Goal: Find specific page/section: Find specific page/section

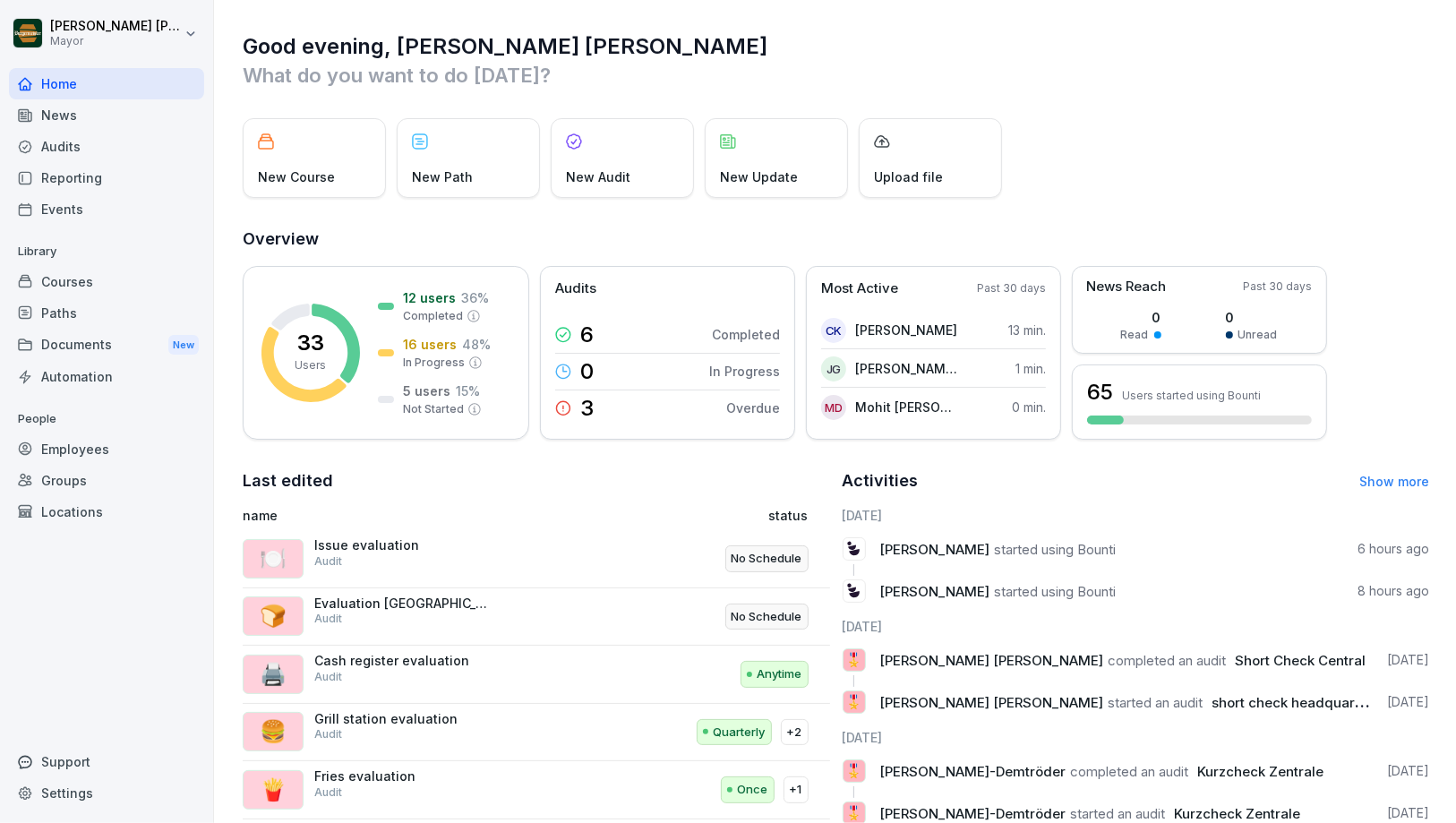
click at [71, 159] on div "Audits" at bounding box center [107, 146] width 196 height 31
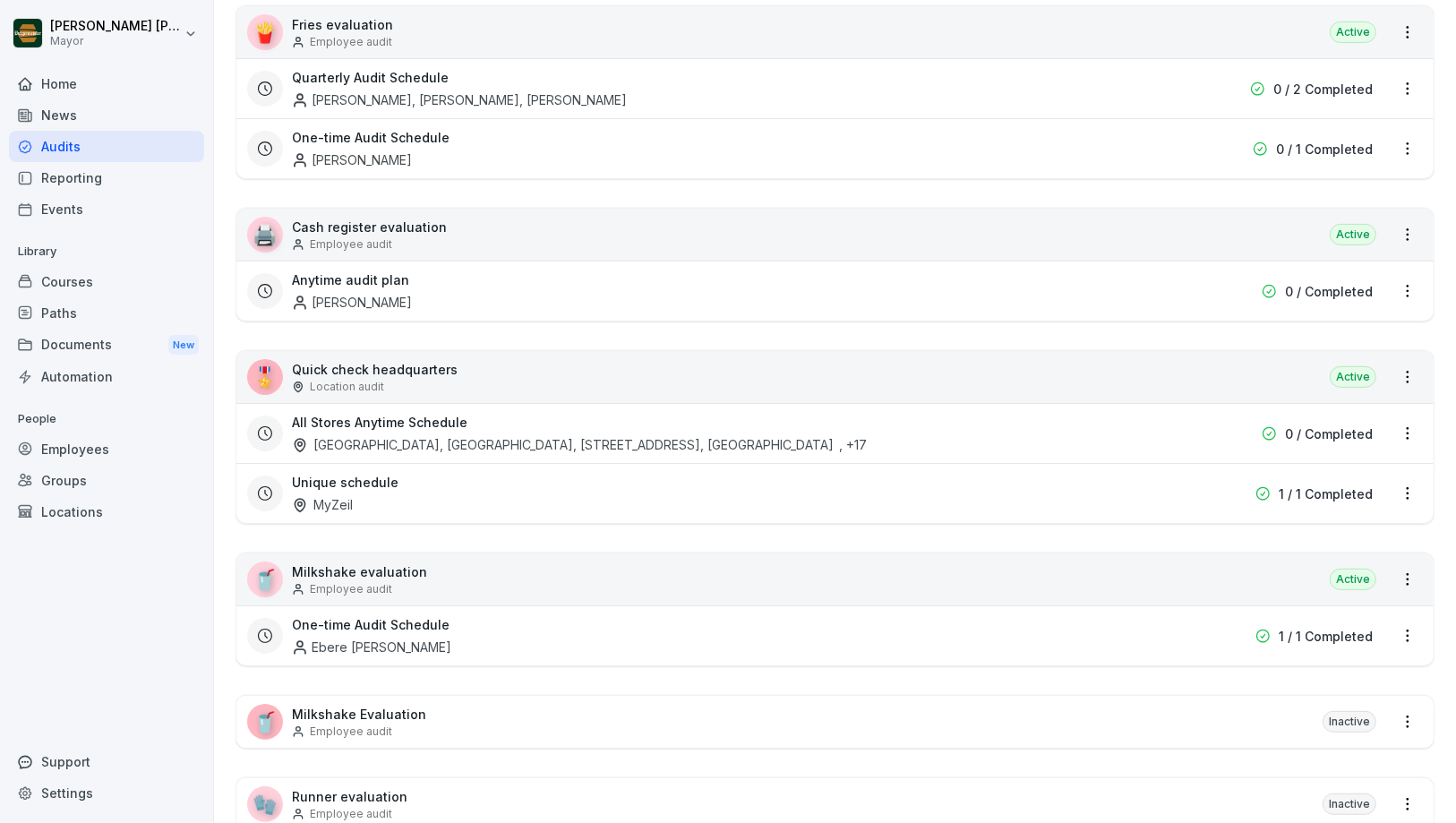
scroll to position [473, 0]
click at [368, 382] on font "Location audit" at bounding box center [346, 388] width 74 height 13
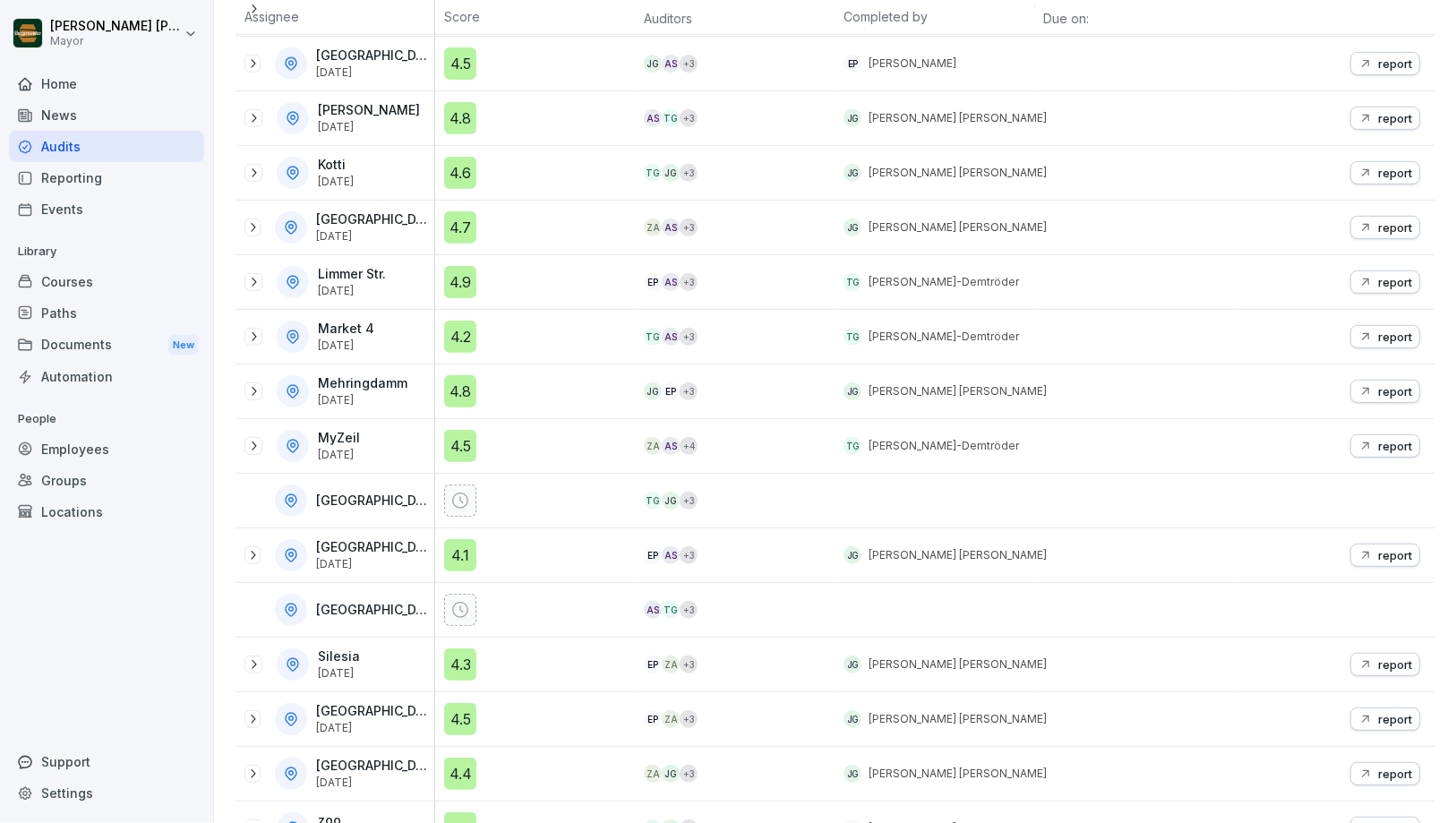
scroll to position [661, 0]
